Goal: Information Seeking & Learning: Understand process/instructions

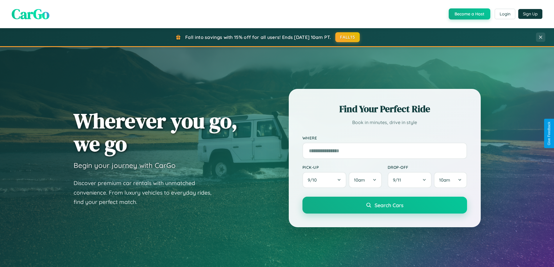
scroll to position [251, 0]
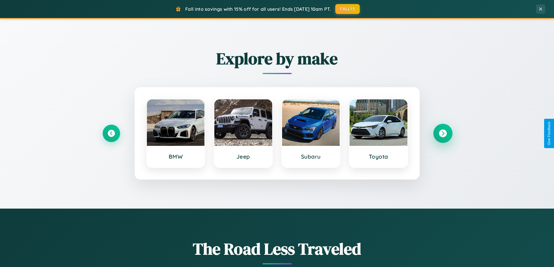
click at [442, 133] on icon at bounding box center [443, 134] width 8 height 8
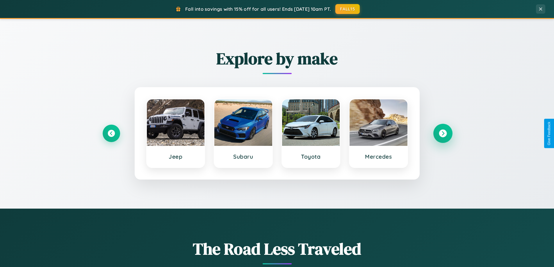
click at [442, 133] on icon at bounding box center [443, 134] width 8 height 8
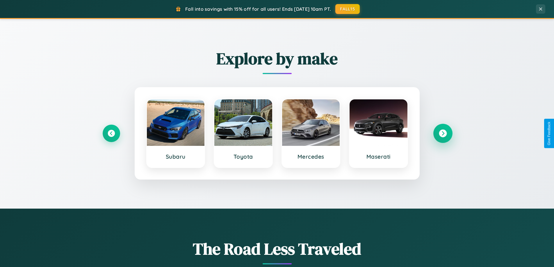
click at [442, 133] on icon at bounding box center [443, 134] width 8 height 8
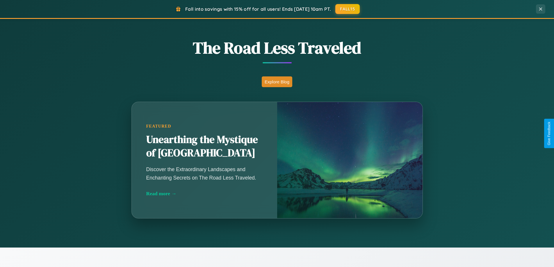
scroll to position [1119, 0]
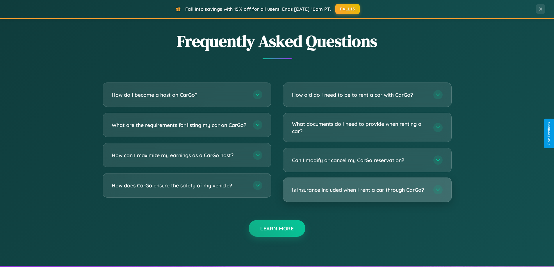
click at [367, 190] on h3 "Is insurance included when I rent a car through CarGo?" at bounding box center [359, 189] width 135 height 7
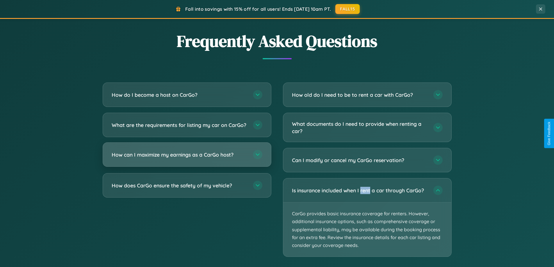
click at [187, 158] on h3 "How can I maximize my earnings as a CarGo host?" at bounding box center [179, 154] width 135 height 7
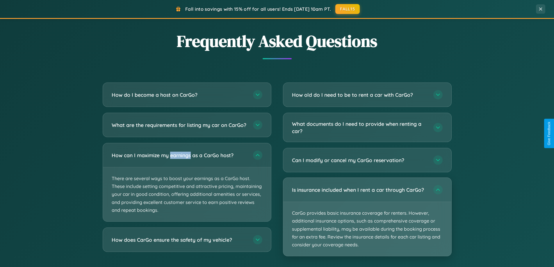
click at [367, 217] on p "CarGo provides basic insurance coverage for renters. However, additional insura…" at bounding box center [367, 229] width 168 height 54
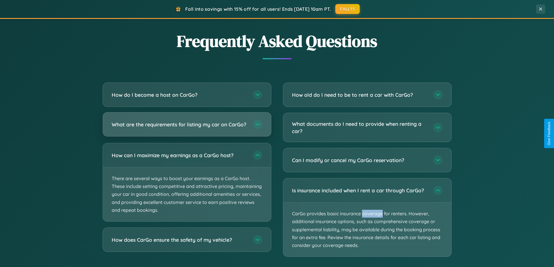
click at [187, 127] on h3 "What are the requirements for listing my car on CarGo?" at bounding box center [179, 124] width 135 height 7
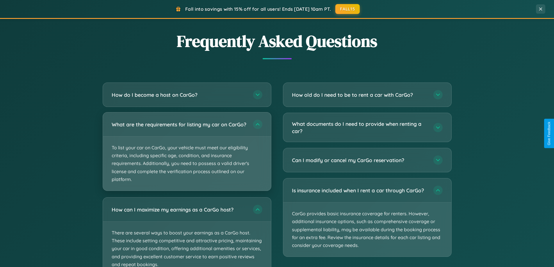
click at [187, 154] on p "To list your car on CarGo, your vehicle must meet our eligibility criteria, inc…" at bounding box center [187, 164] width 168 height 54
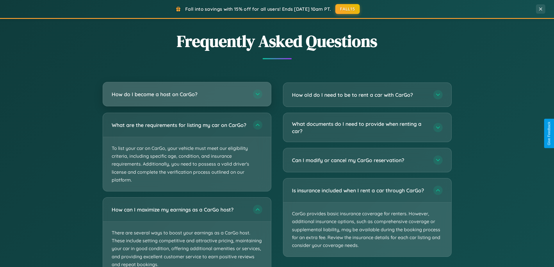
click at [187, 94] on h3 "How do I become a host on CarGo?" at bounding box center [179, 94] width 135 height 7
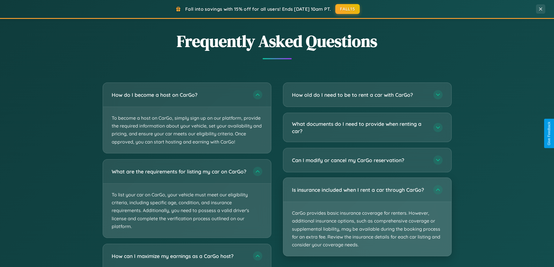
click at [367, 217] on p "CarGo provides basic insurance coverage for renters. However, additional insura…" at bounding box center [367, 229] width 168 height 54
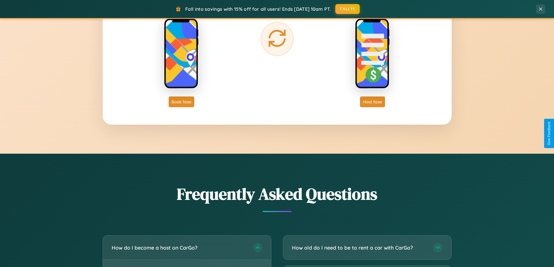
scroll to position [934, 0]
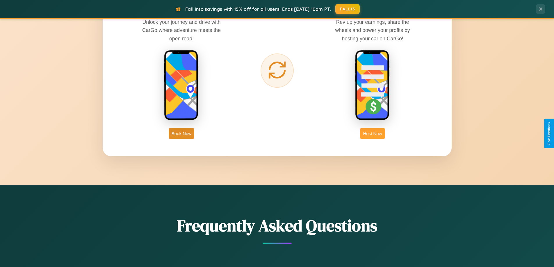
click at [372, 133] on button "Host Now" at bounding box center [372, 133] width 25 height 11
